Goal: Complete application form

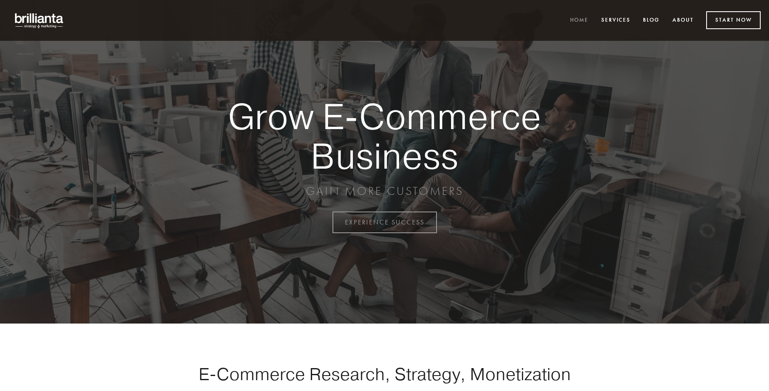
scroll to position [2180, 0]
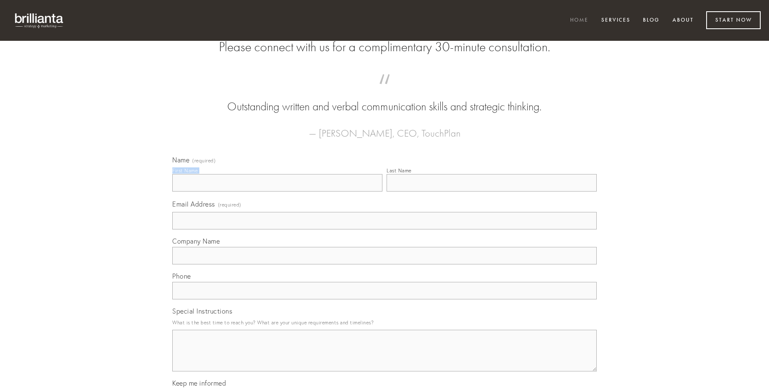
type input "[PERSON_NAME]"
click at [491, 191] on input "Last Name" at bounding box center [491, 182] width 210 height 17
type input "[PERSON_NAME]"
click at [384, 229] on input "Email Address (required)" at bounding box center [384, 220] width 424 height 17
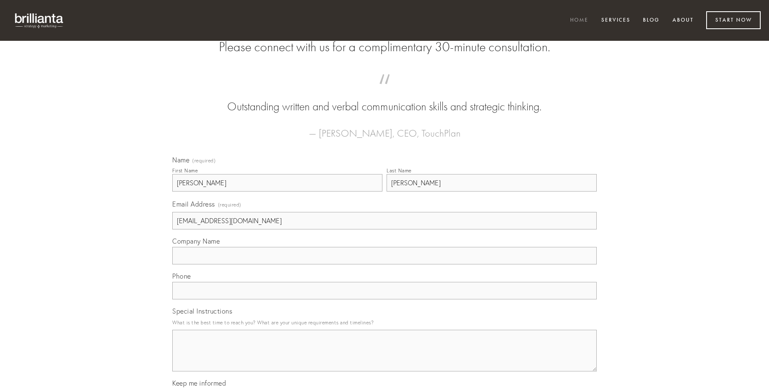
type input "[EMAIL_ADDRESS][DOMAIN_NAME]"
click at [384, 264] on input "Company Name" at bounding box center [384, 255] width 424 height 17
type input "sopor"
click at [384, 299] on input "text" at bounding box center [384, 290] width 424 height 17
click at [384, 358] on textarea "Special Instructions" at bounding box center [384, 350] width 424 height 42
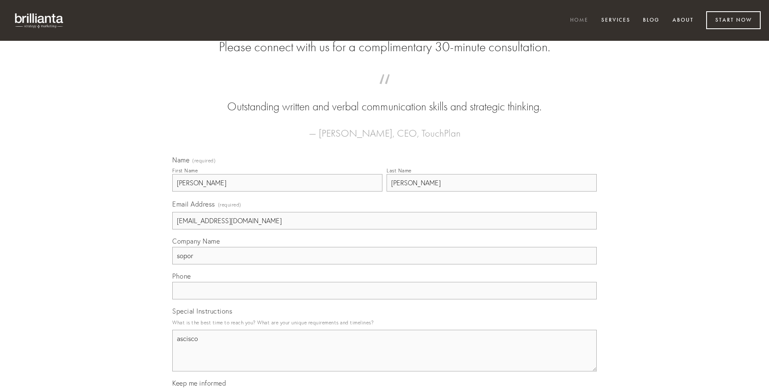
type textarea "ascisco"
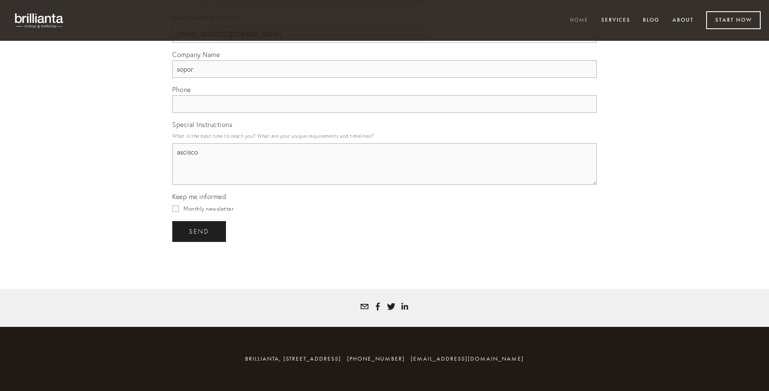
click at [200, 231] on span "send" at bounding box center [199, 230] width 20 height 7
